Goal: Task Accomplishment & Management: Manage account settings

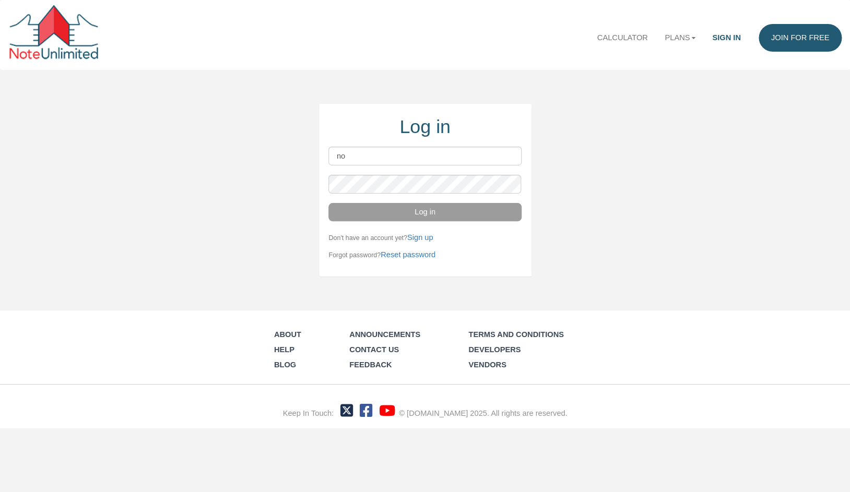
type input "n"
type input "W"
type input "wayne@noteschool.com"
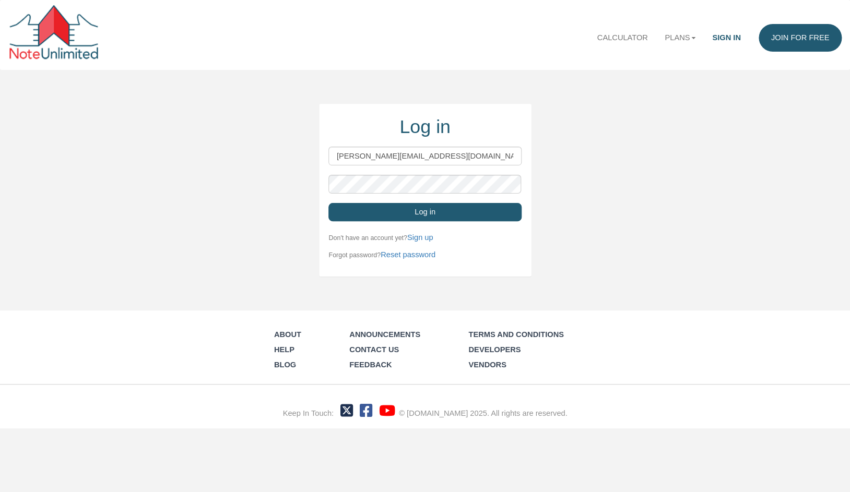
click at [486, 208] on button "Log in" at bounding box center [424, 212] width 193 height 19
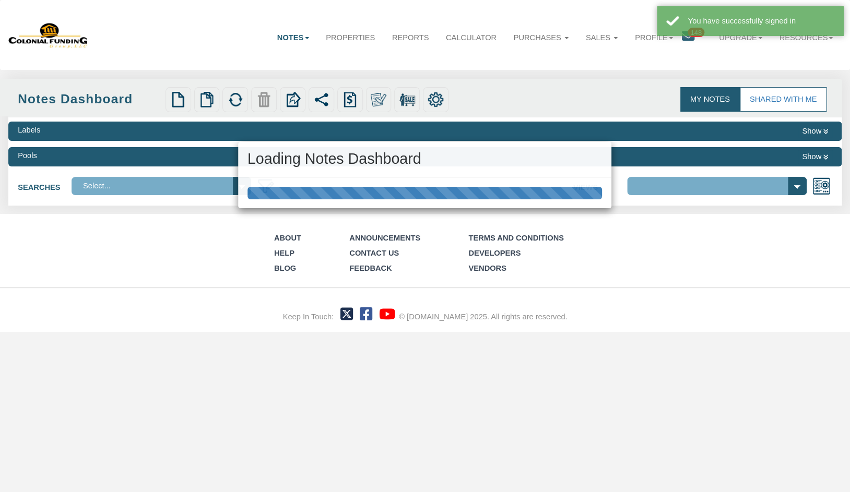
select select "316"
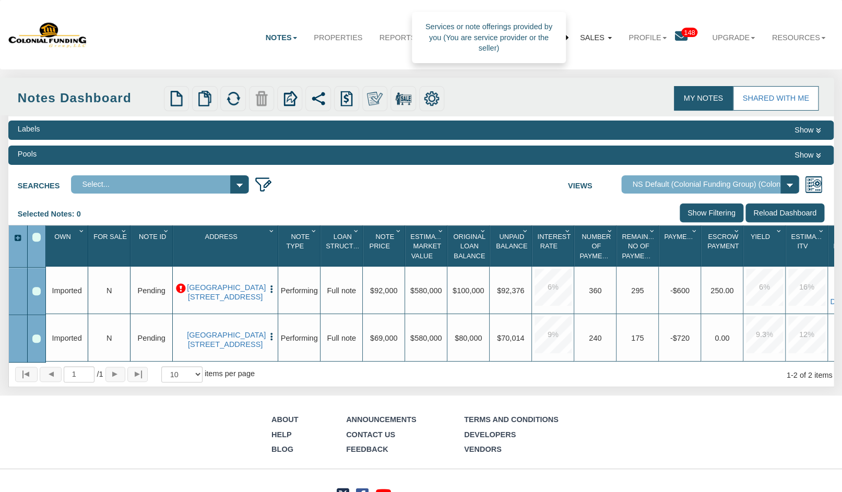
click at [589, 41] on link "Sales" at bounding box center [596, 37] width 49 height 27
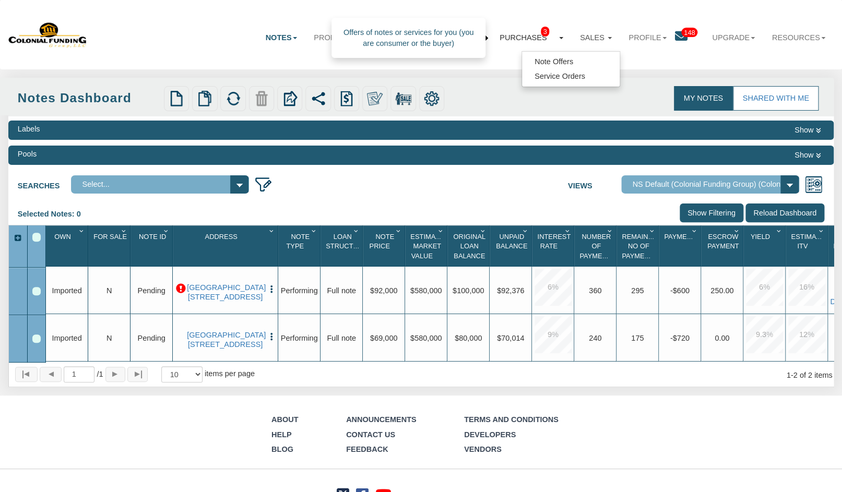
click at [505, 36] on link "Purchases 3" at bounding box center [531, 38] width 80 height 28
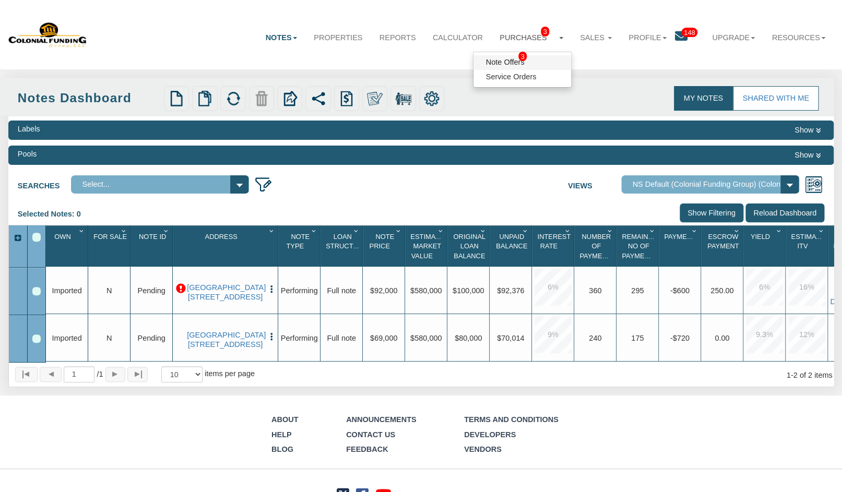
click at [509, 62] on link "Note Offers 3" at bounding box center [522, 62] width 98 height 15
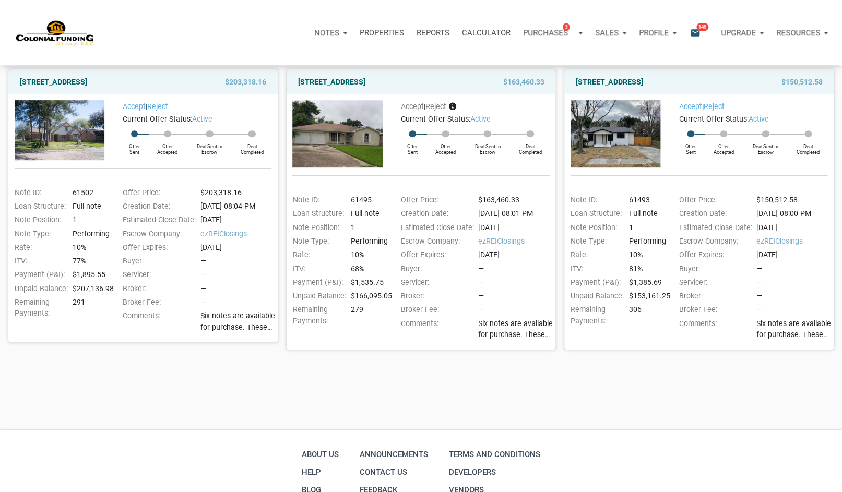
scroll to position [61, 0]
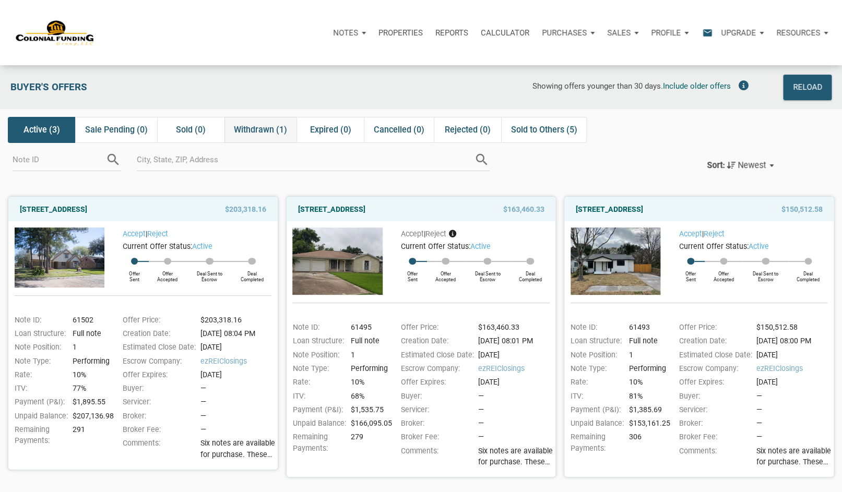
click at [258, 134] on span "Withdrawn (1)" at bounding box center [260, 130] width 53 height 13
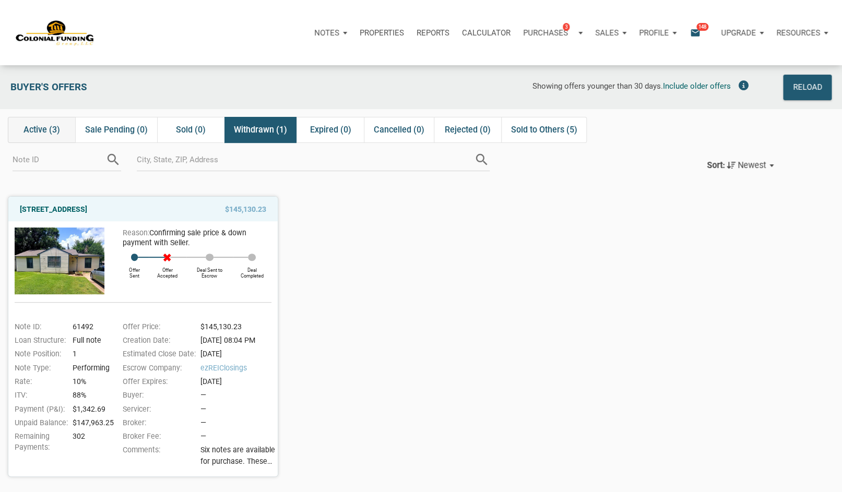
click at [46, 127] on span "Active (3)" at bounding box center [41, 130] width 37 height 13
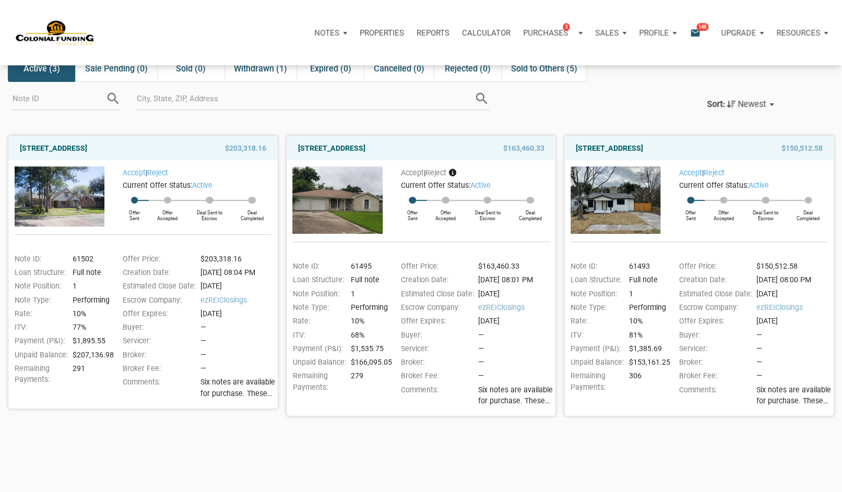
scroll to position [67, 0]
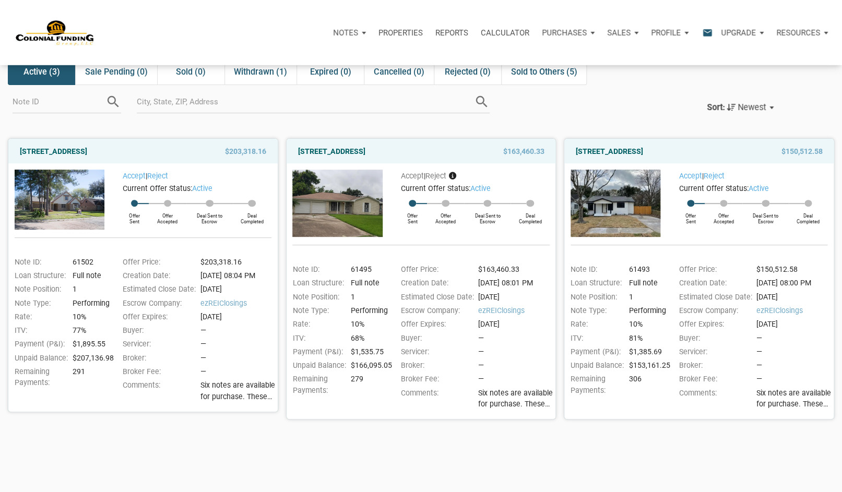
scroll to position [58, 0]
